Goal: Information Seeking & Learning: Learn about a topic

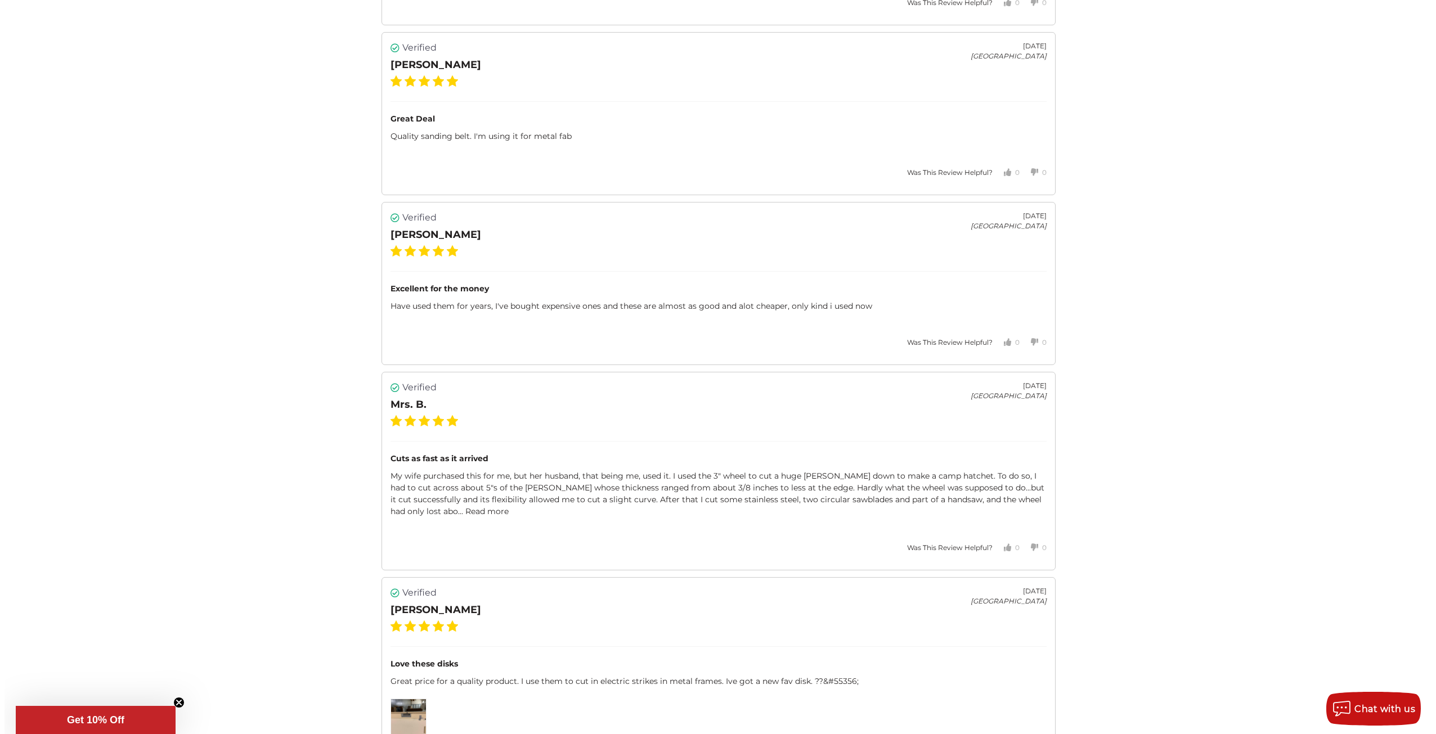
scroll to position [2145, 0]
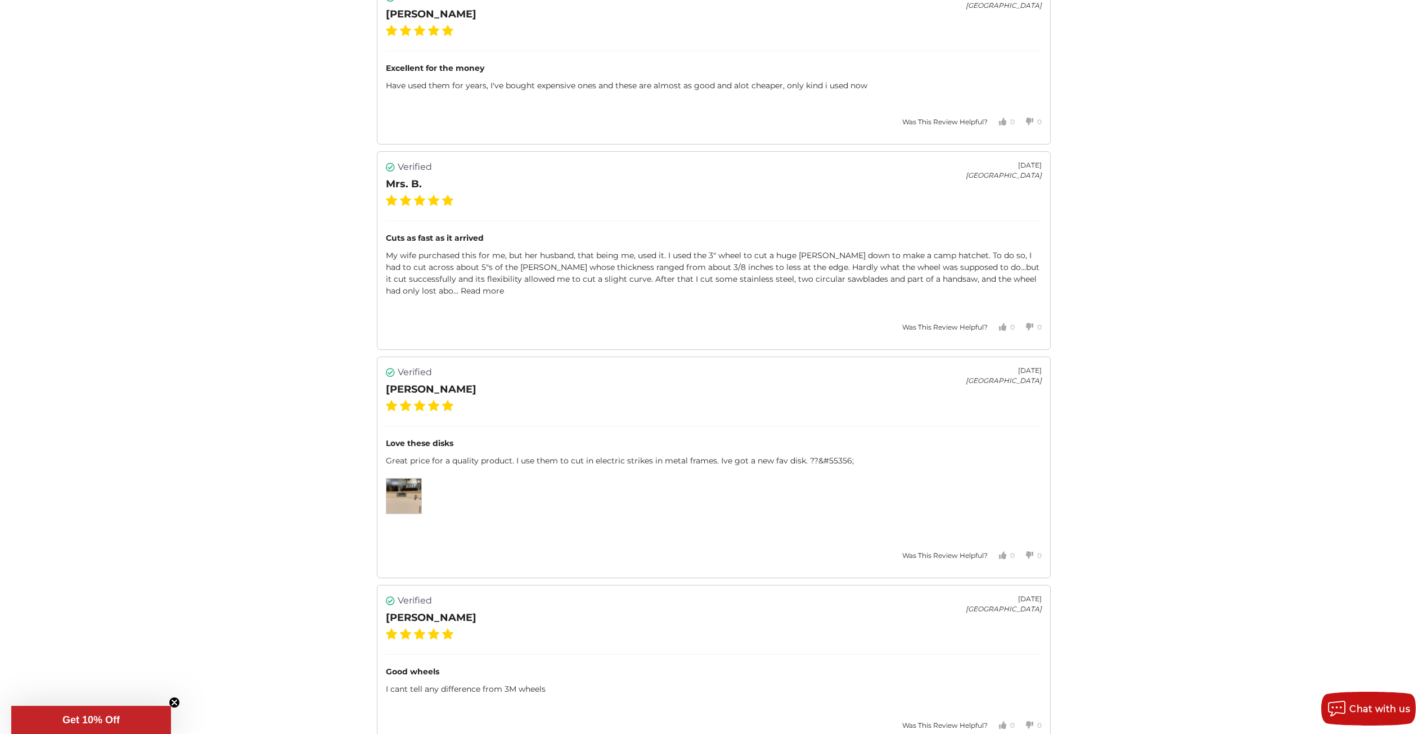
click at [420, 496] on img at bounding box center [403, 496] width 35 height 35
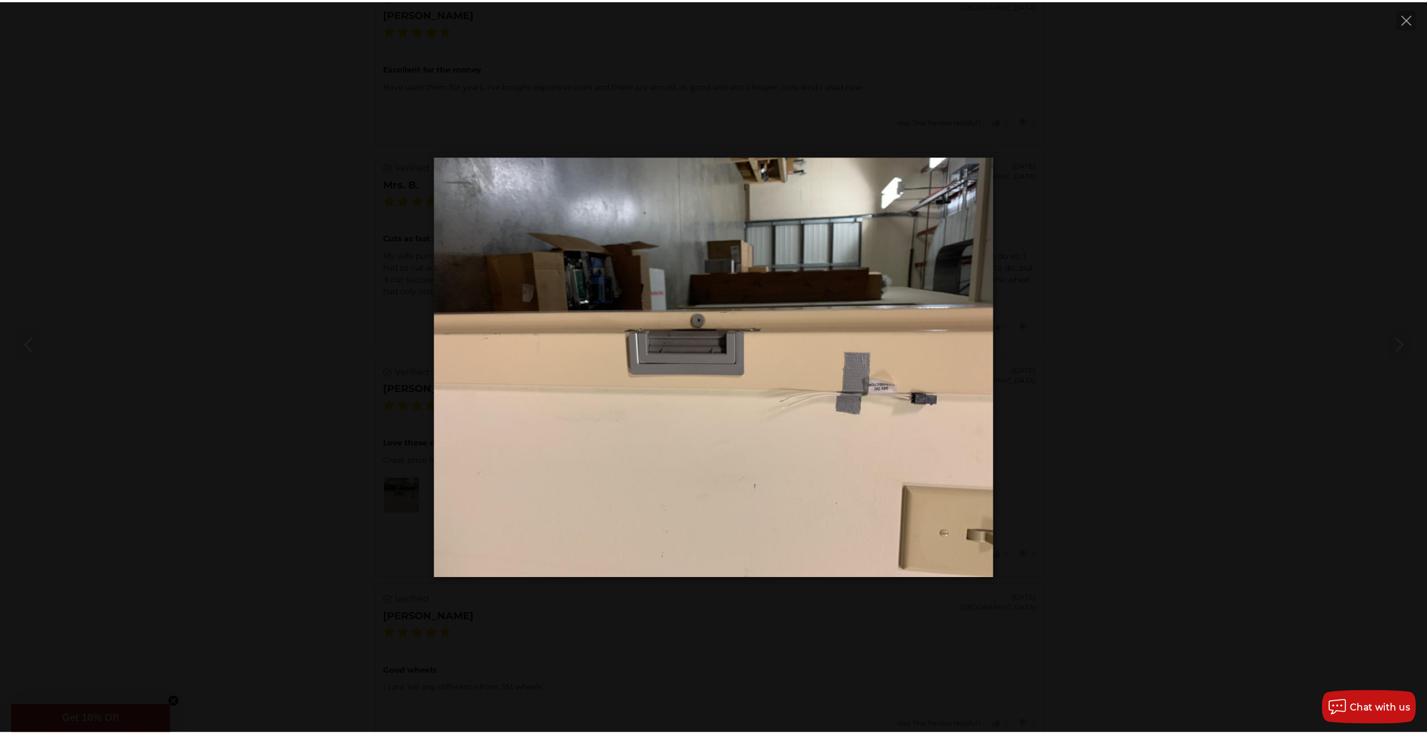
scroll to position [0, 0]
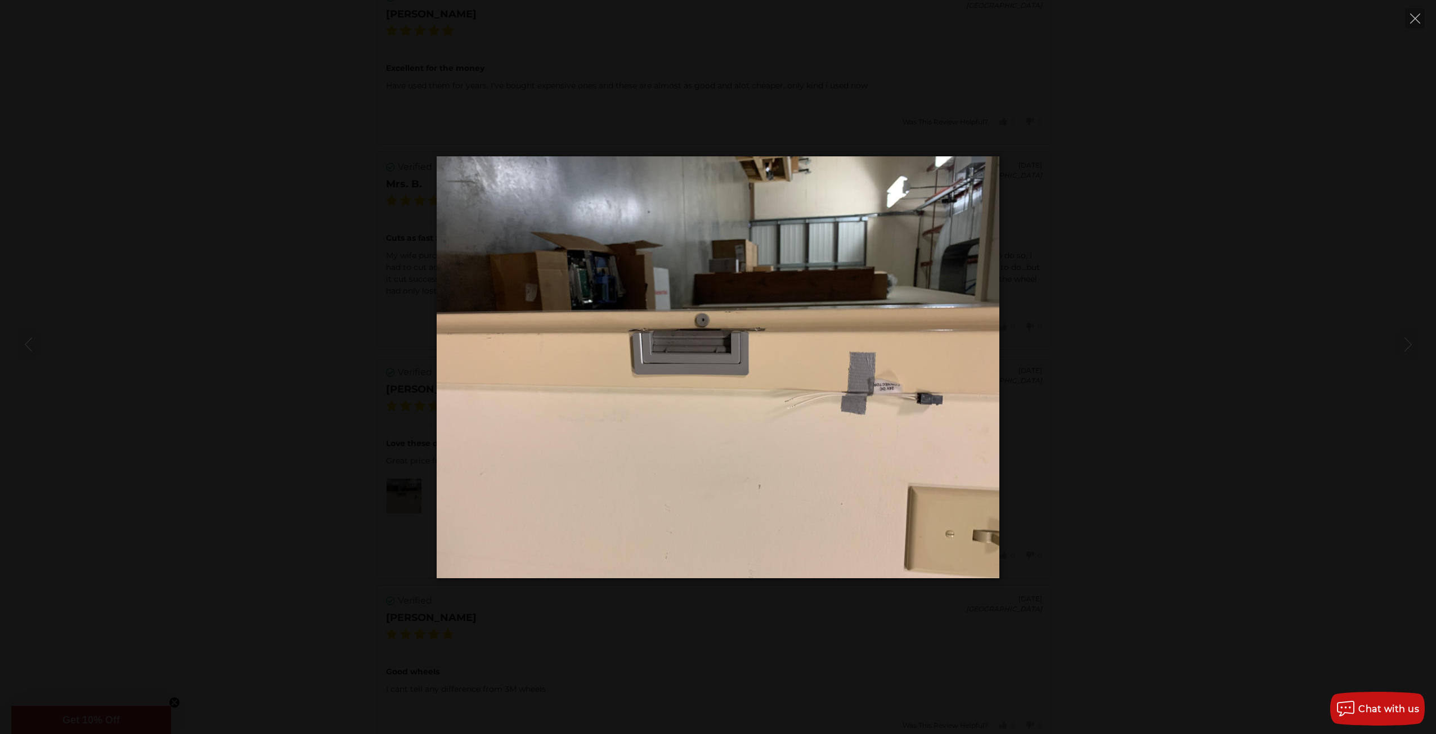
click at [1122, 305] on div at bounding box center [718, 367] width 1436 height 422
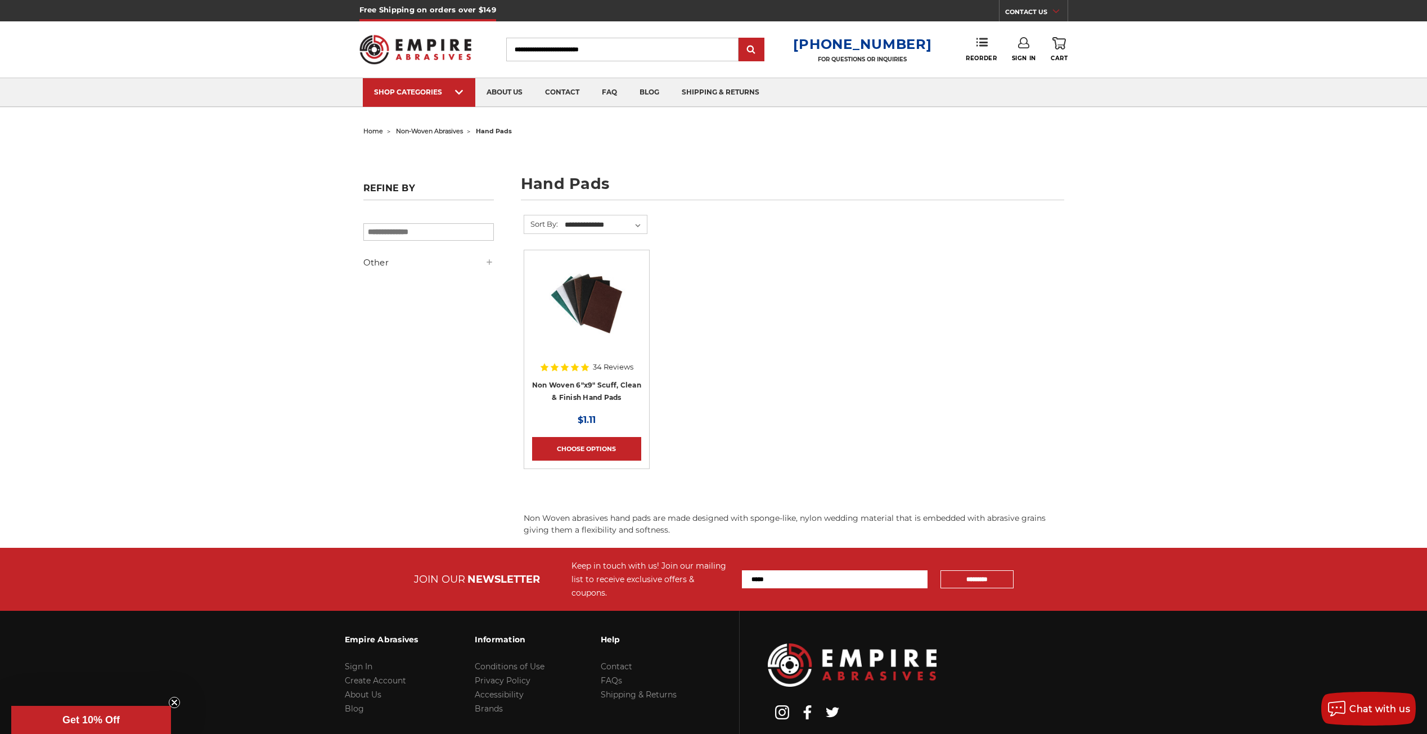
click at [606, 392] on h4 "Non Woven 6"x9" Scuff, Clean & Finish Hand Pads" at bounding box center [586, 395] width 109 height 32
click at [616, 383] on link "Non Woven 6"x9" Scuff, Clean & Finish Hand Pads" at bounding box center [586, 391] width 109 height 21
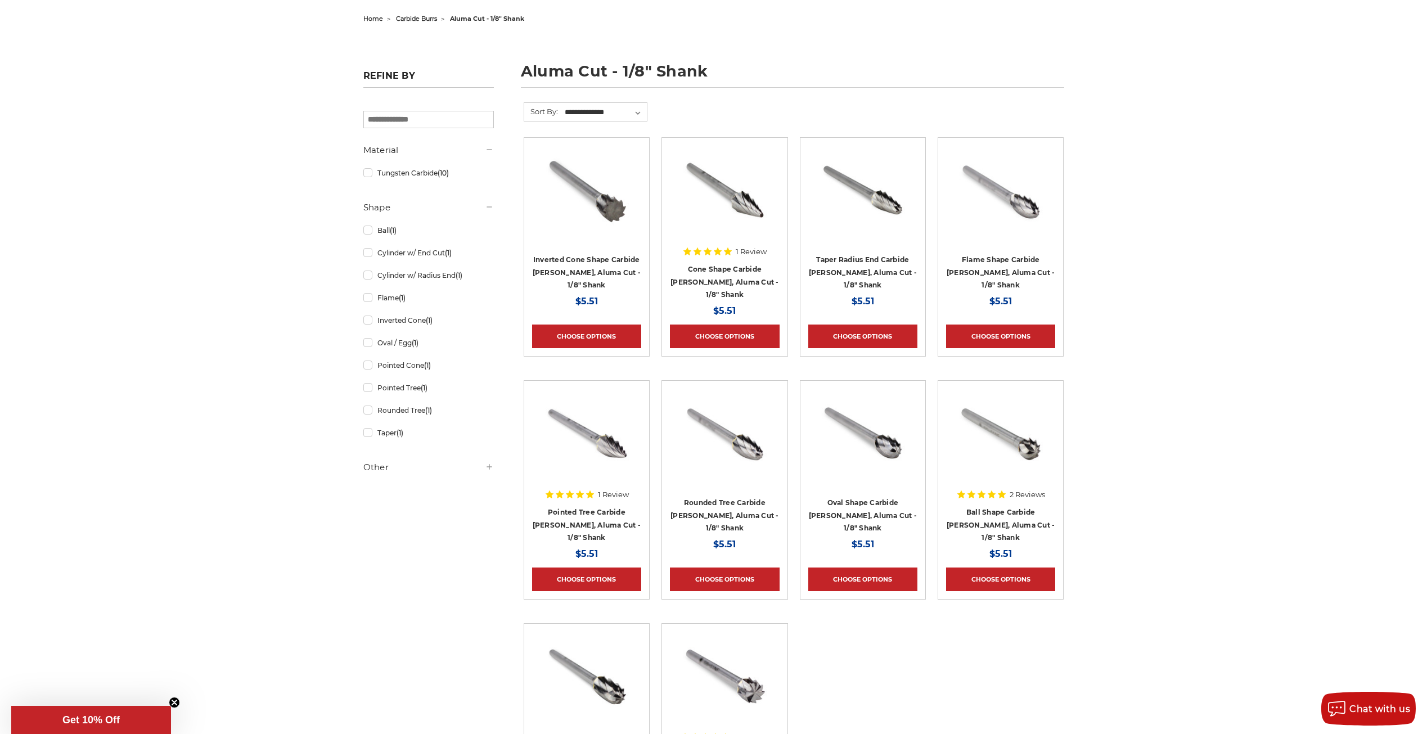
scroll to position [169, 0]
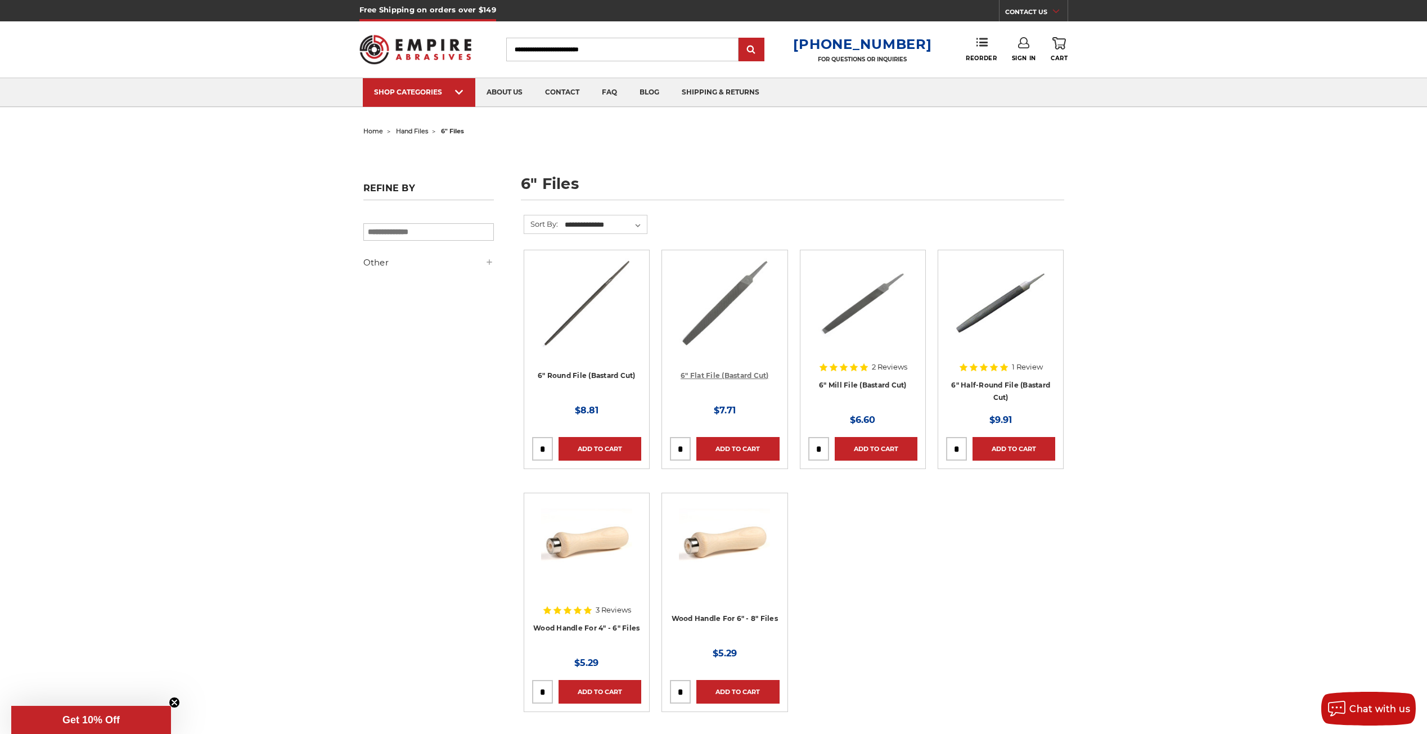
click at [749, 375] on link "6" Flat File (Bastard Cut)" at bounding box center [725, 375] width 88 height 8
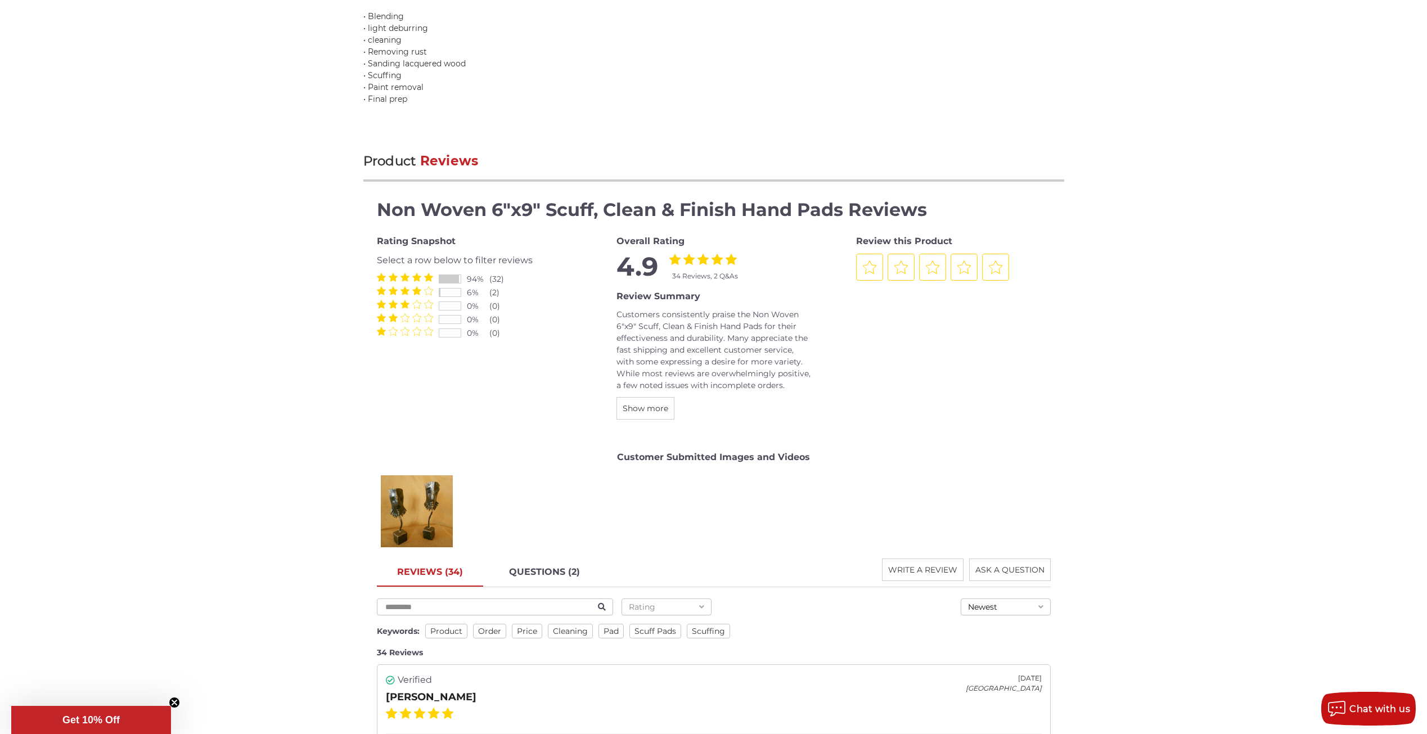
scroll to position [1298, 0]
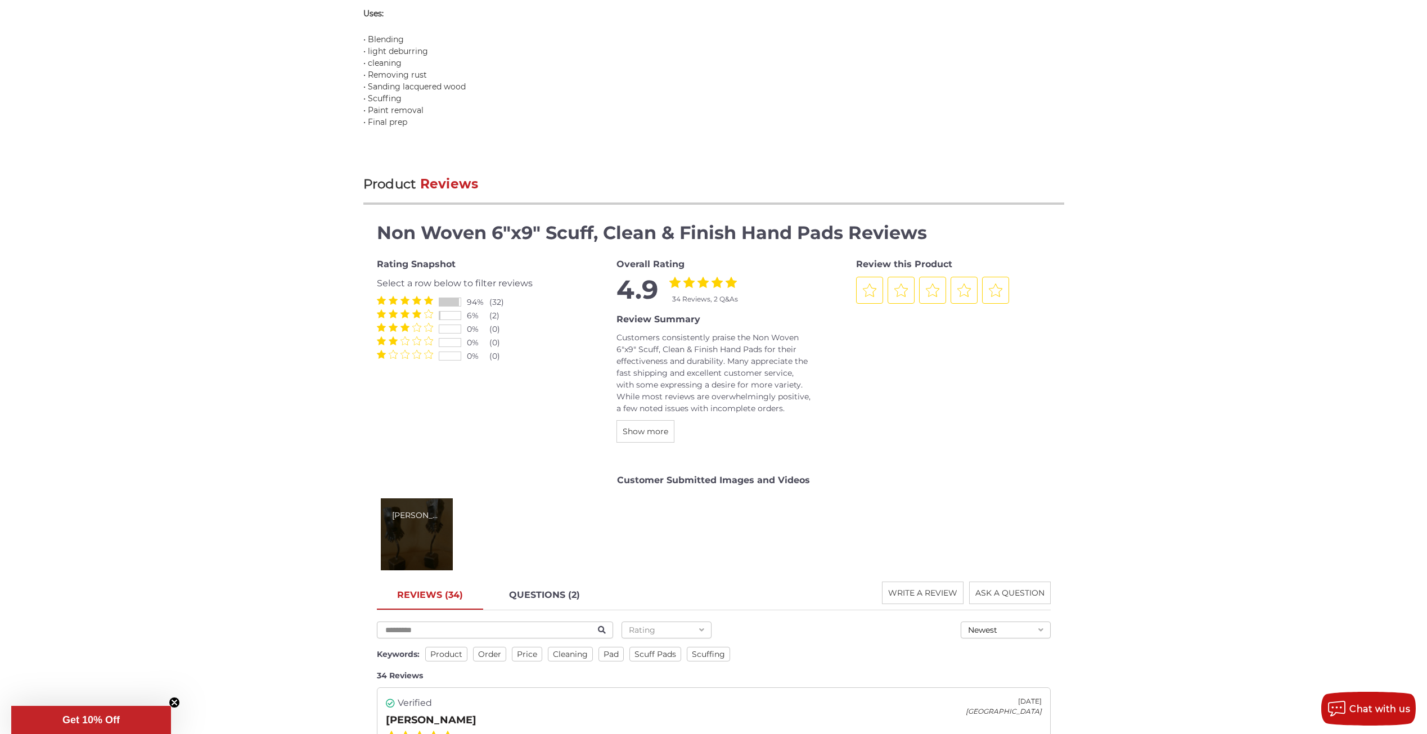
click at [396, 525] on div "[PERSON_NAME]" at bounding box center [417, 534] width 72 height 72
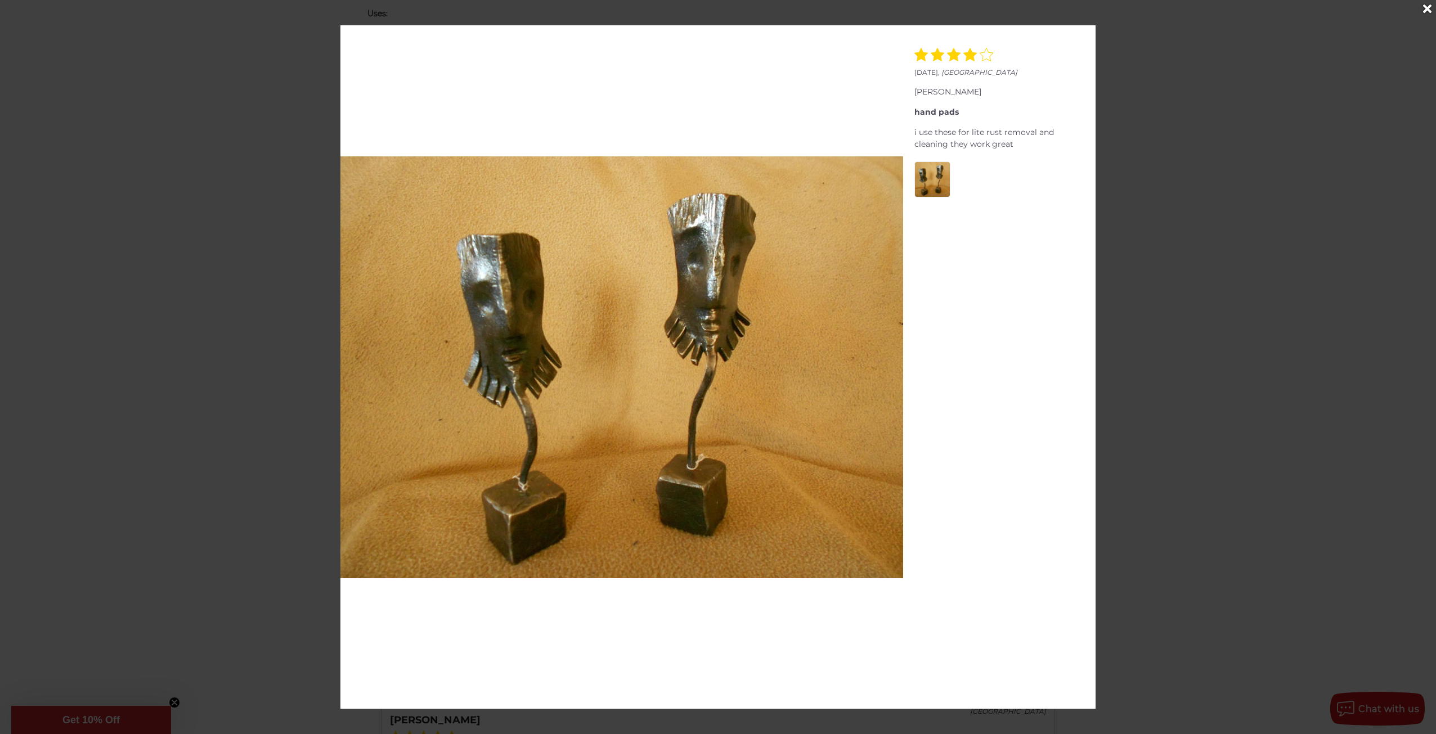
click at [1205, 208] on div at bounding box center [718, 367] width 1436 height 734
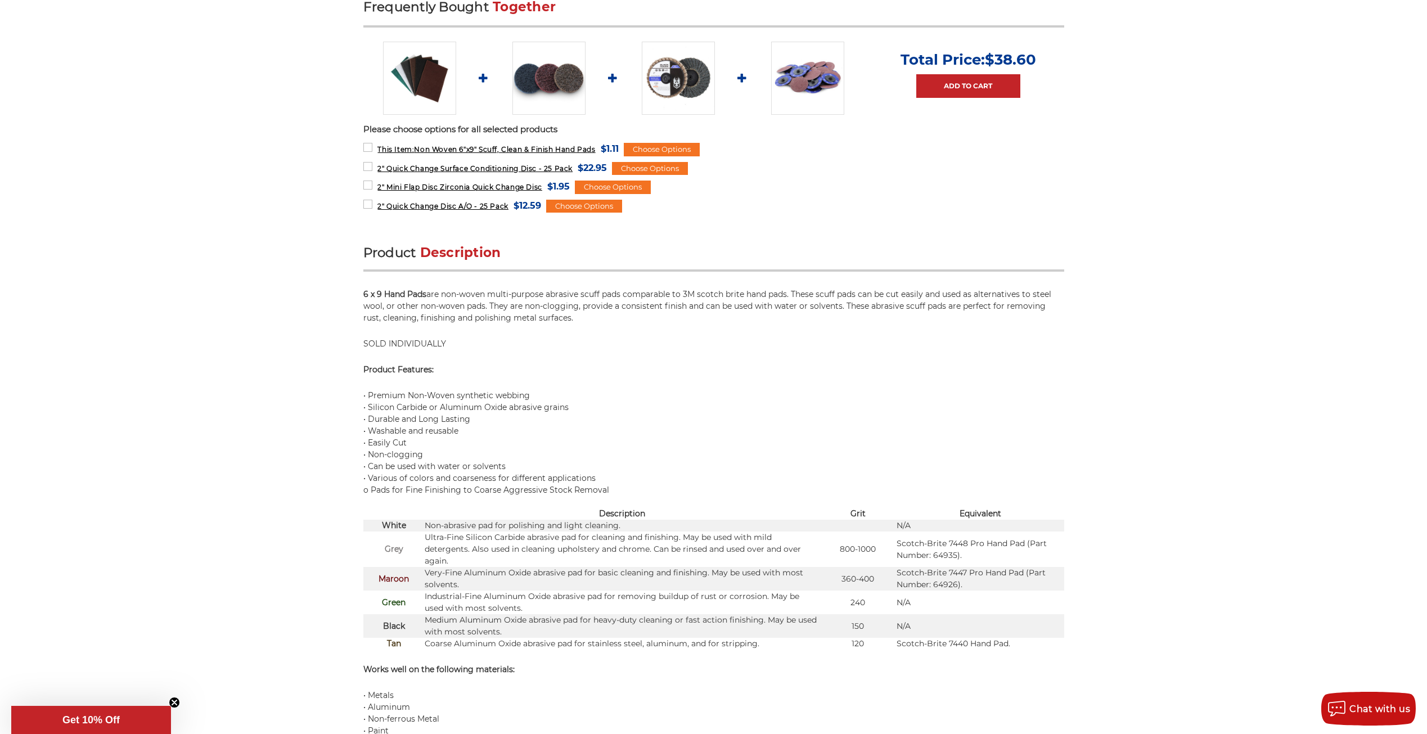
scroll to position [113, 0]
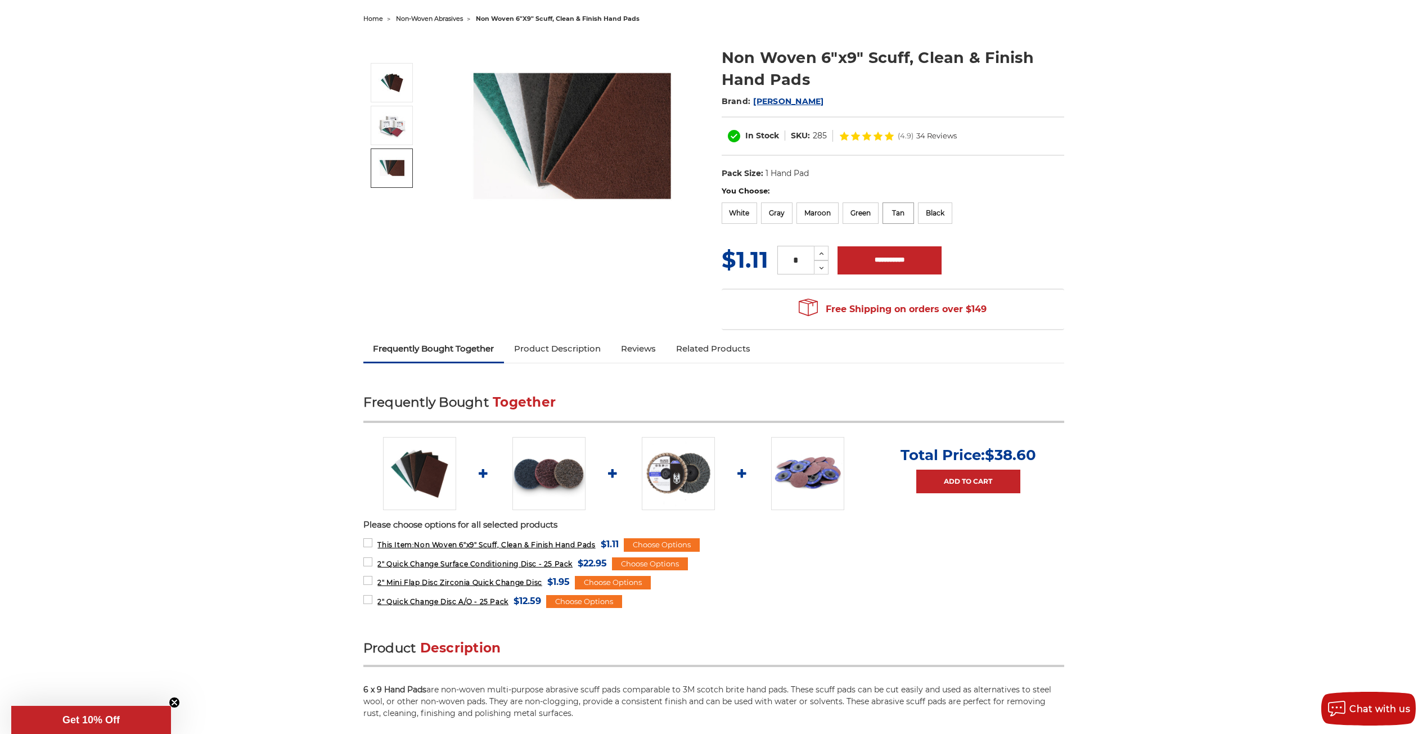
click at [905, 213] on label "Tan" at bounding box center [899, 213] width 32 height 21
